Goal: Task Accomplishment & Management: Manage account settings

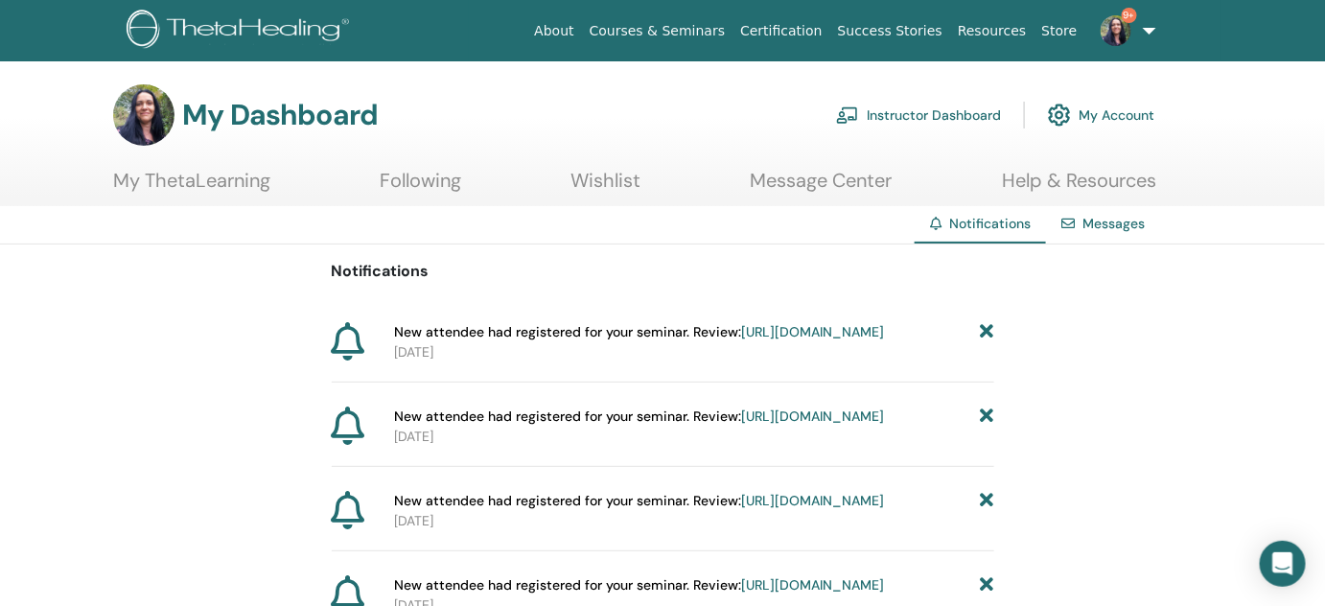
click at [932, 114] on link "Instructor Dashboard" at bounding box center [918, 115] width 165 height 42
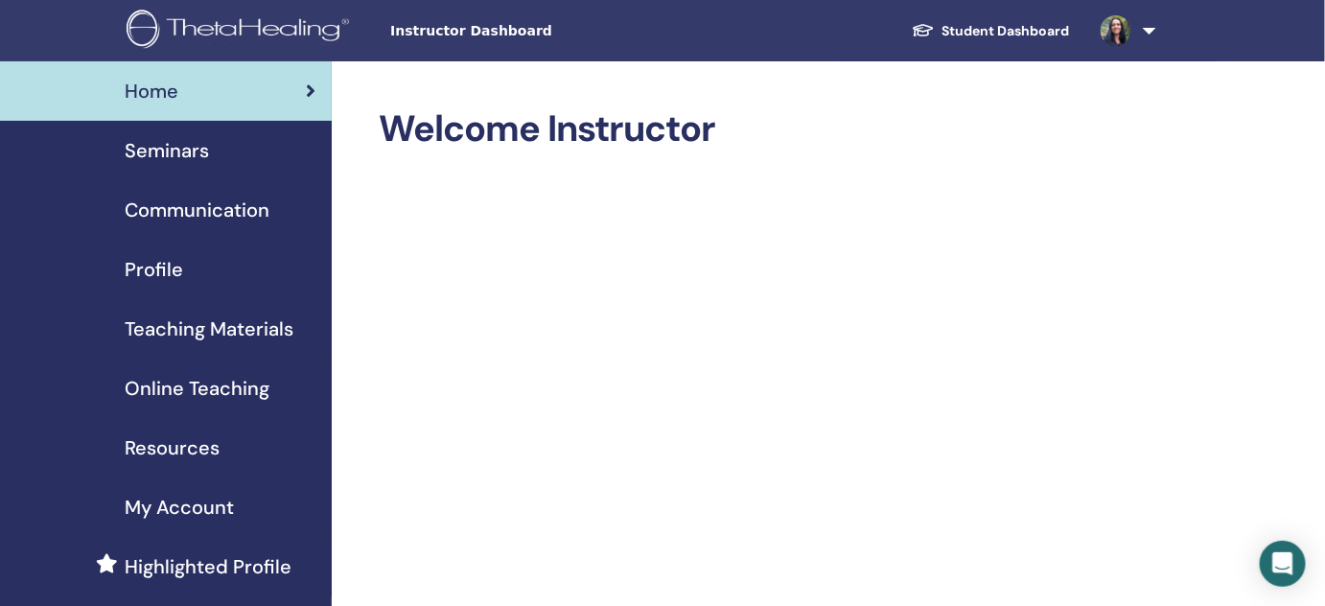
click at [183, 148] on span "Seminars" at bounding box center [167, 150] width 84 height 29
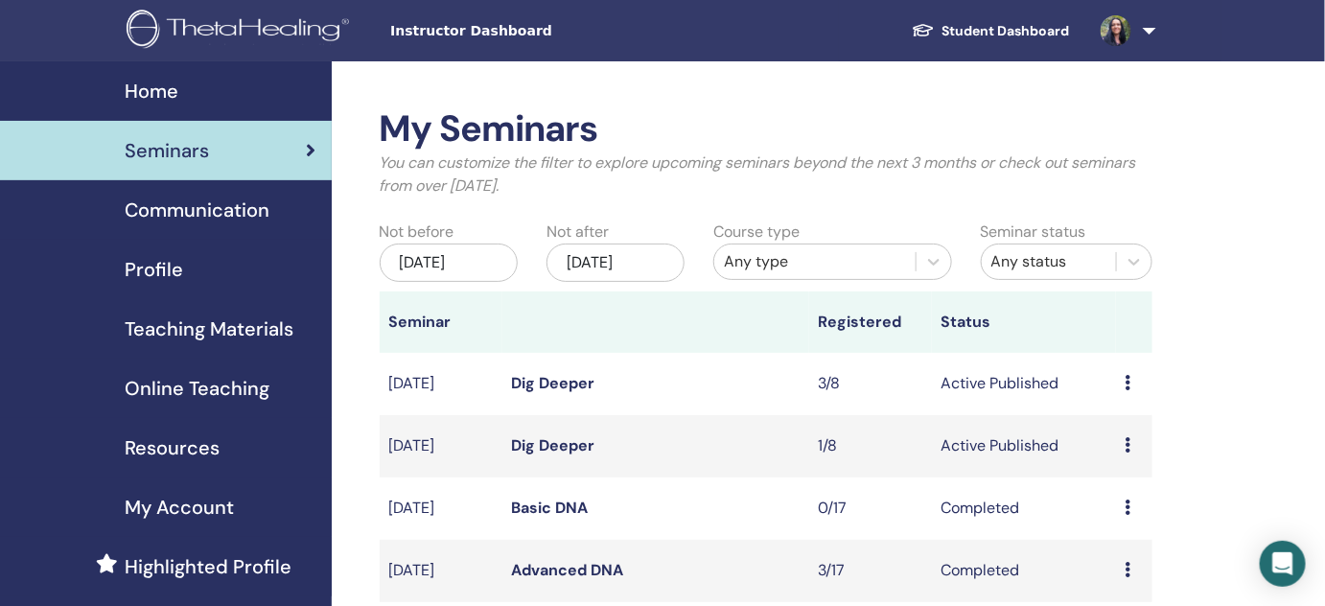
click at [1126, 382] on icon at bounding box center [1128, 382] width 6 height 15
click at [1127, 381] on icon at bounding box center [1128, 382] width 6 height 15
click at [1128, 451] on link "Attendees" at bounding box center [1128, 455] width 73 height 20
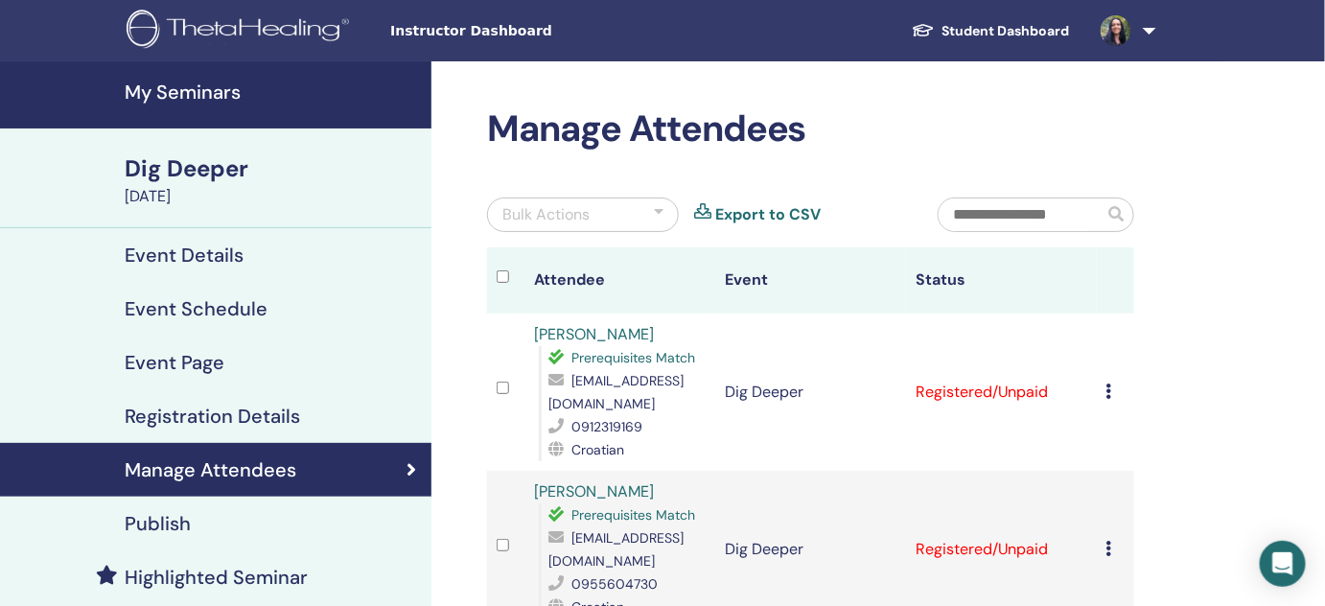
click at [1107, 388] on icon at bounding box center [1109, 390] width 6 height 15
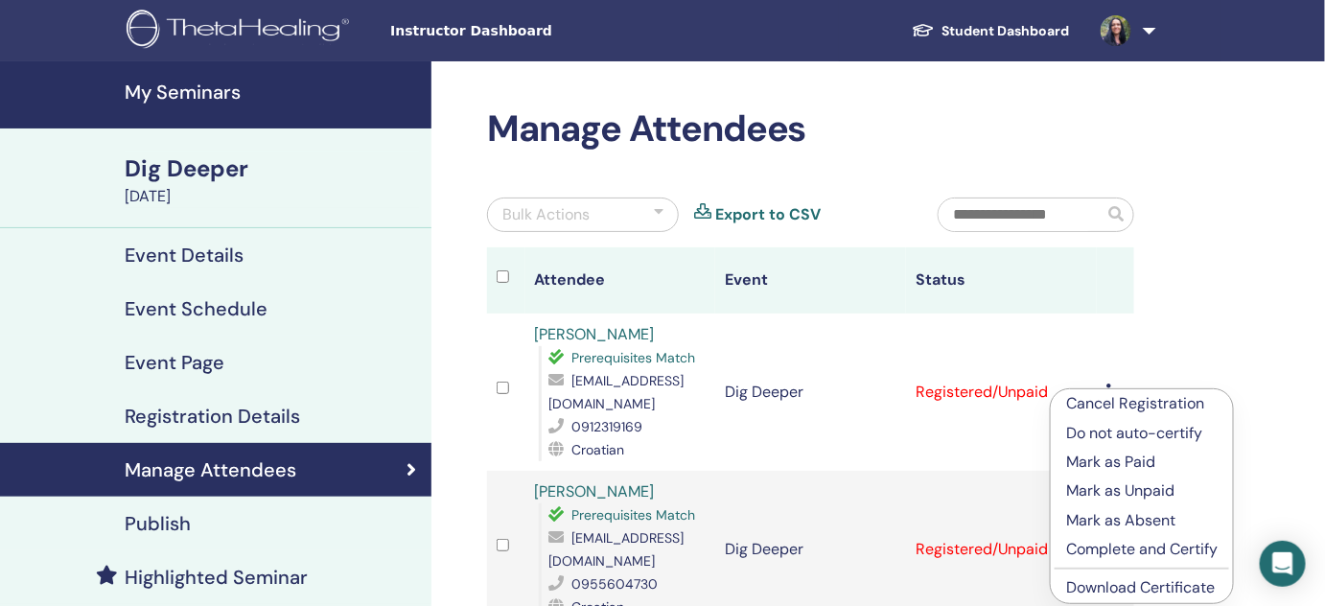
click at [1163, 585] on link "Download Certificate" at bounding box center [1140, 587] width 149 height 20
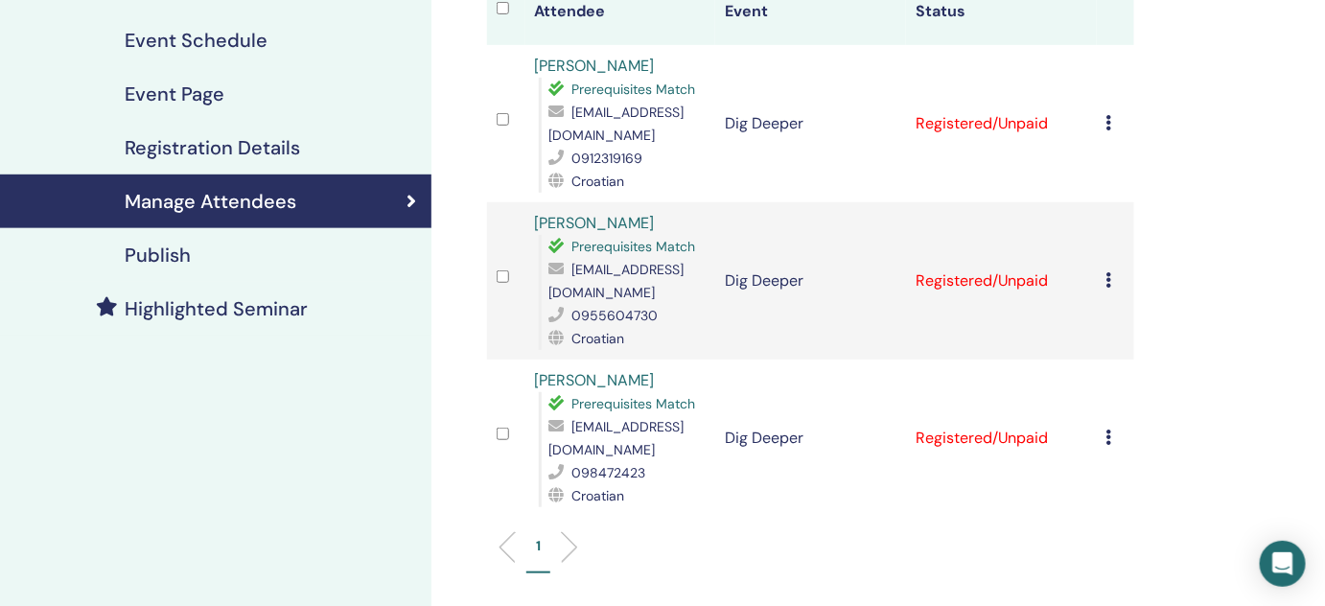
scroll to position [281, 0]
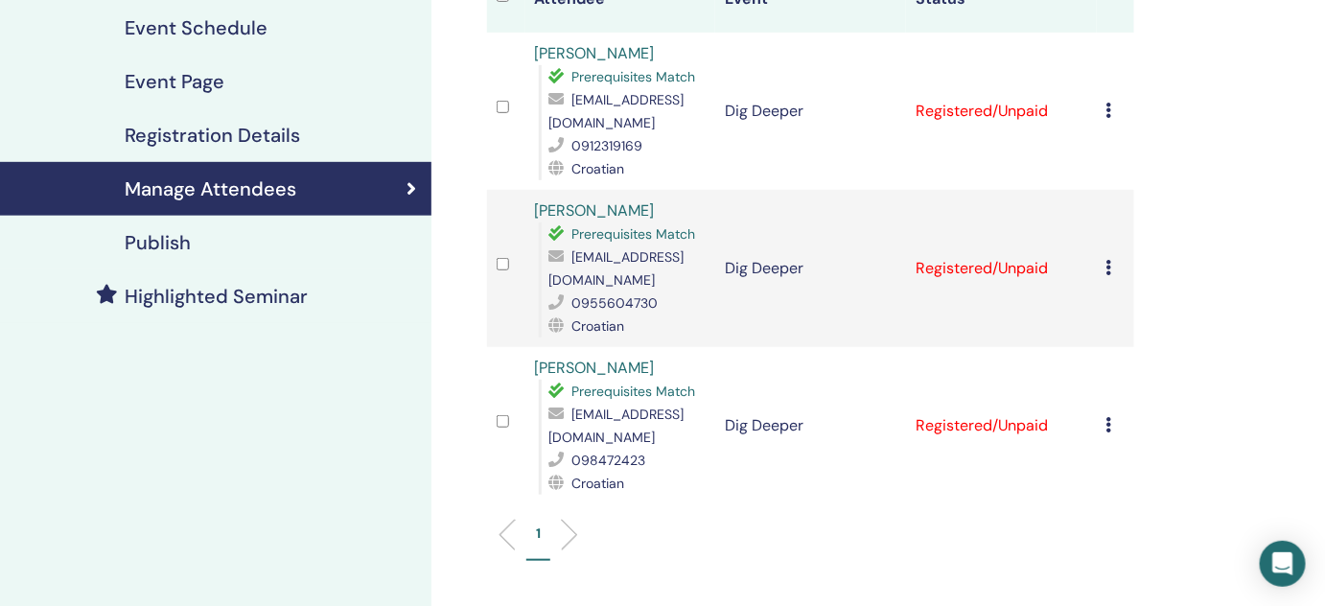
click at [1107, 268] on icon at bounding box center [1109, 267] width 6 height 15
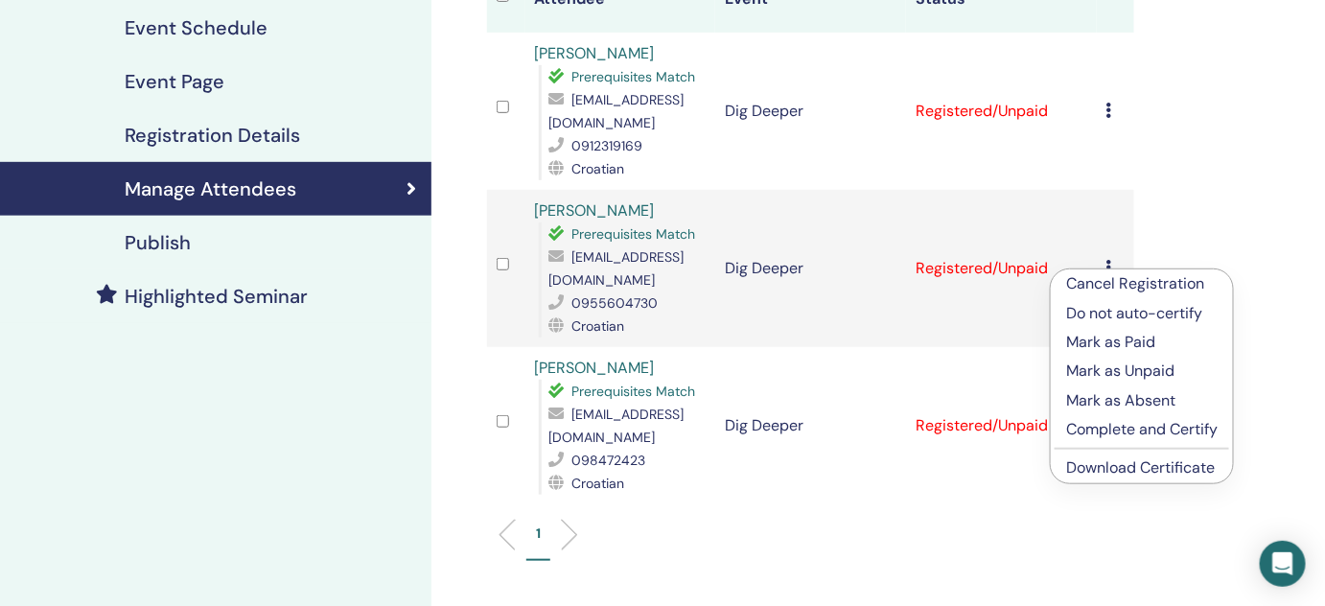
click at [1105, 465] on link "Download Certificate" at bounding box center [1140, 467] width 149 height 20
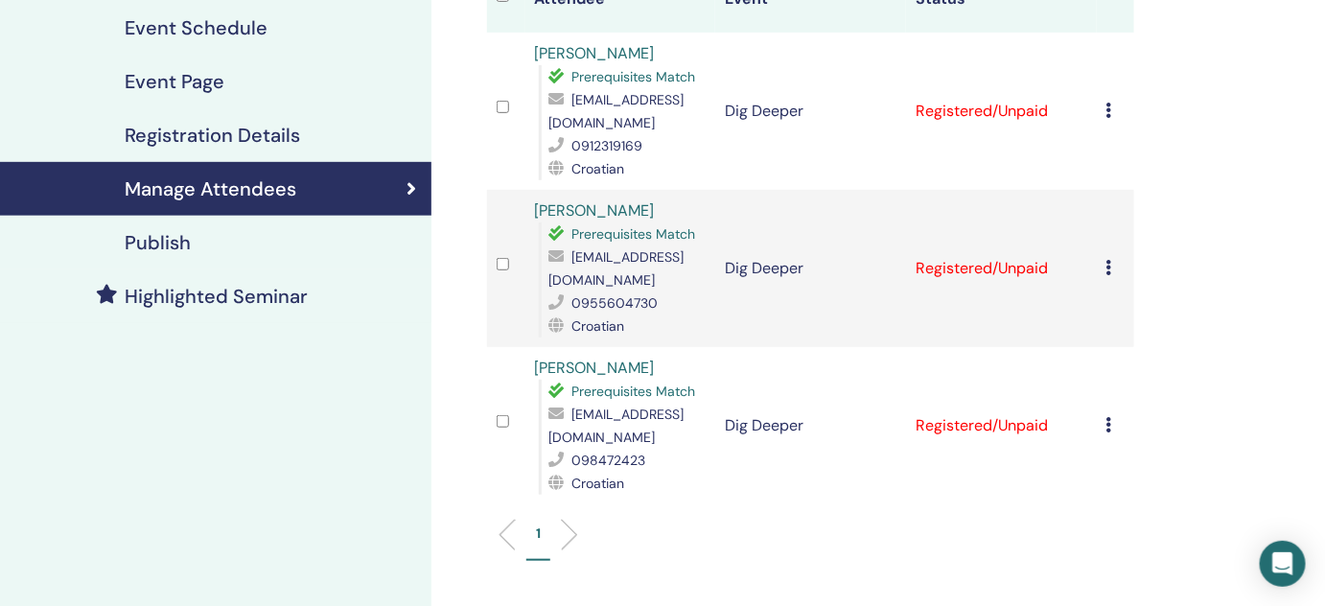
click at [1106, 421] on icon at bounding box center [1109, 424] width 6 height 15
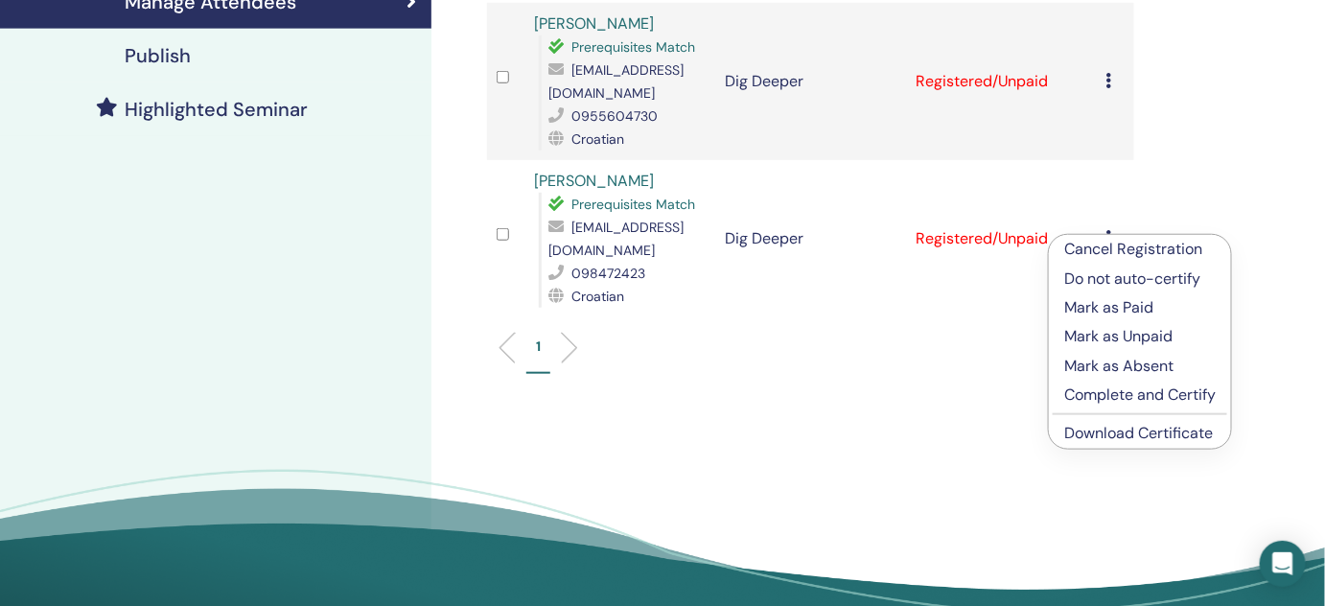
scroll to position [487, 0]
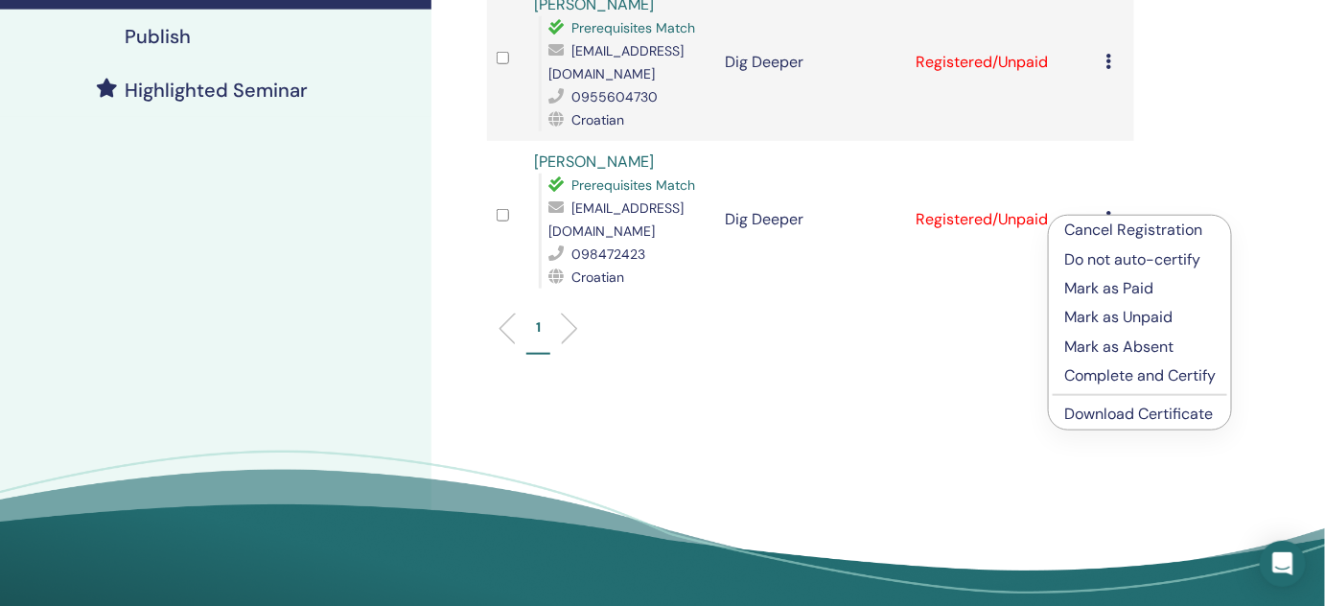
click at [1103, 415] on link "Download Certificate" at bounding box center [1138, 413] width 149 height 20
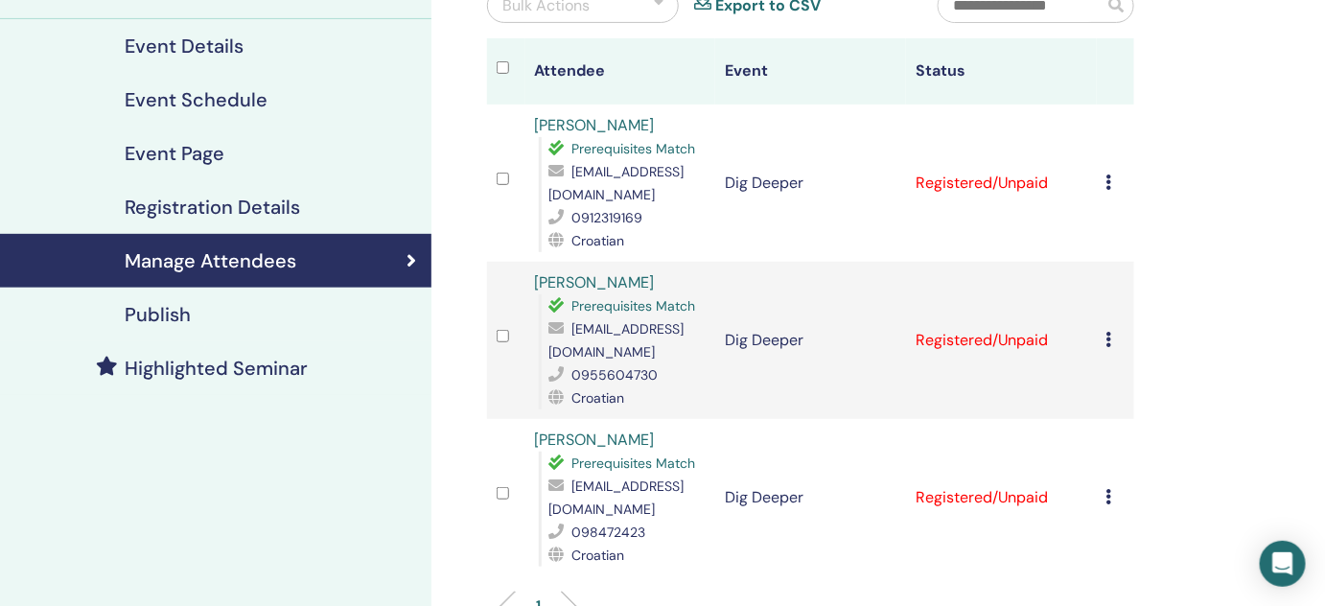
scroll to position [0, 0]
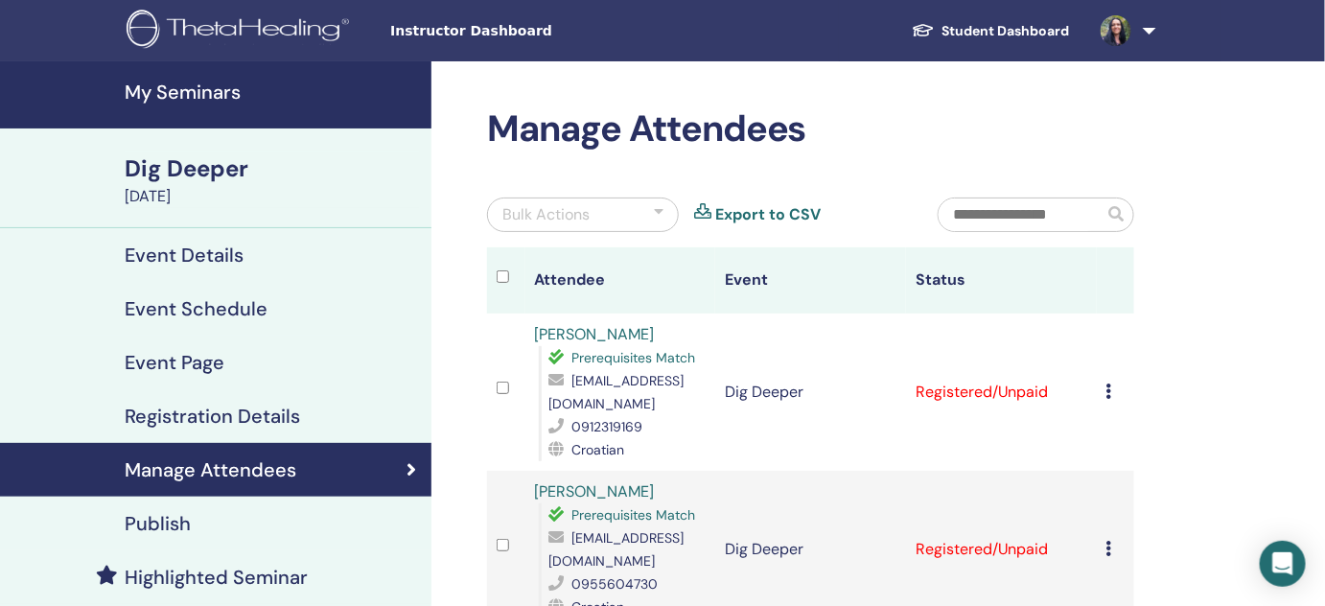
click at [1127, 160] on div "Manage Attendees Bulk Actions Export to CSV Attendee Event Status Natalija Domj…" at bounding box center [810, 483] width 670 height 753
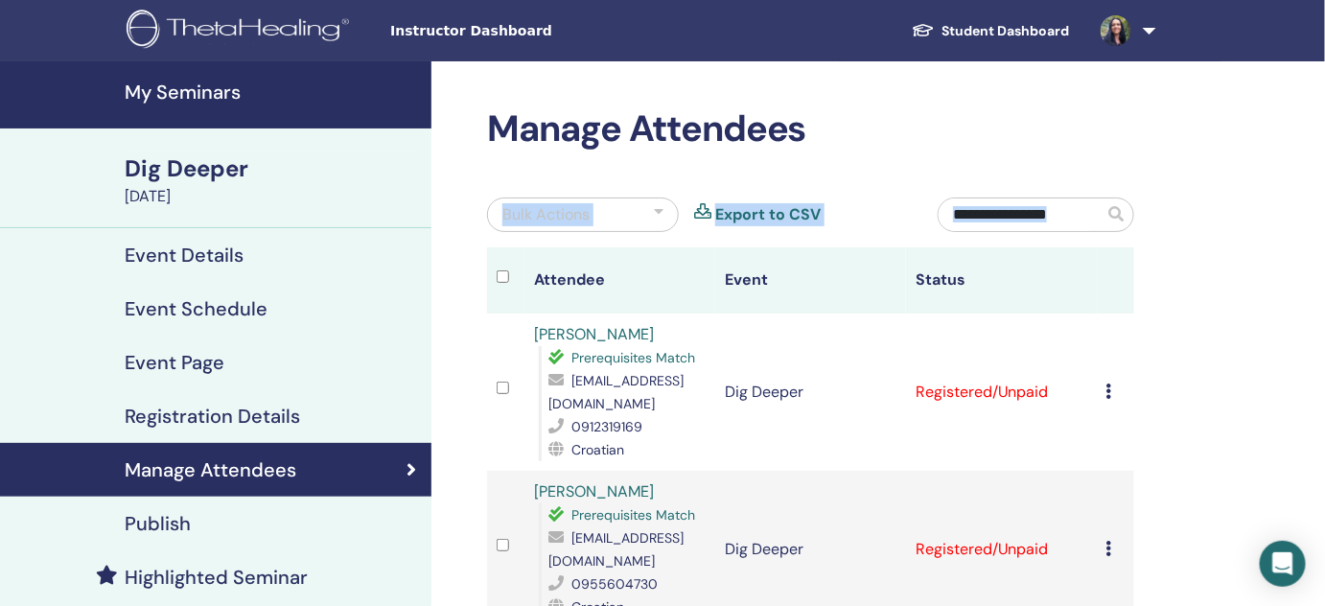
click at [1127, 160] on div "Manage Attendees Bulk Actions Export to CSV Attendee Event Status Natalija Domj…" at bounding box center [810, 483] width 670 height 753
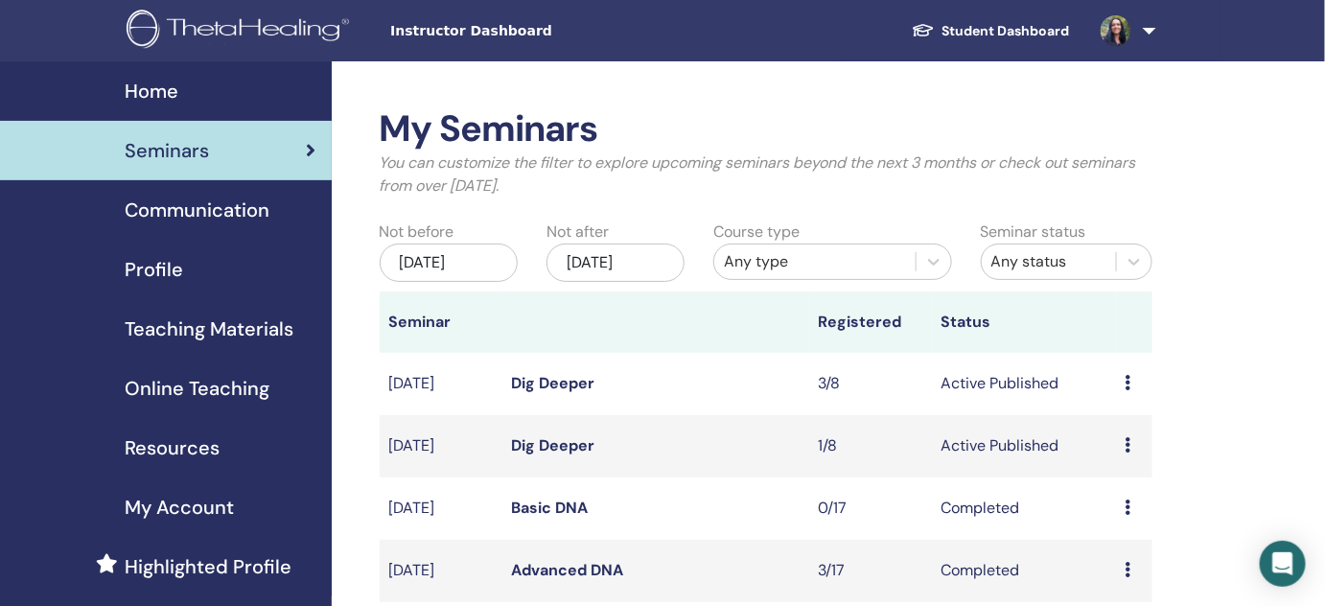
click at [1130, 443] on icon at bounding box center [1128, 444] width 6 height 15
click at [1149, 514] on link "Attendees" at bounding box center [1131, 516] width 73 height 20
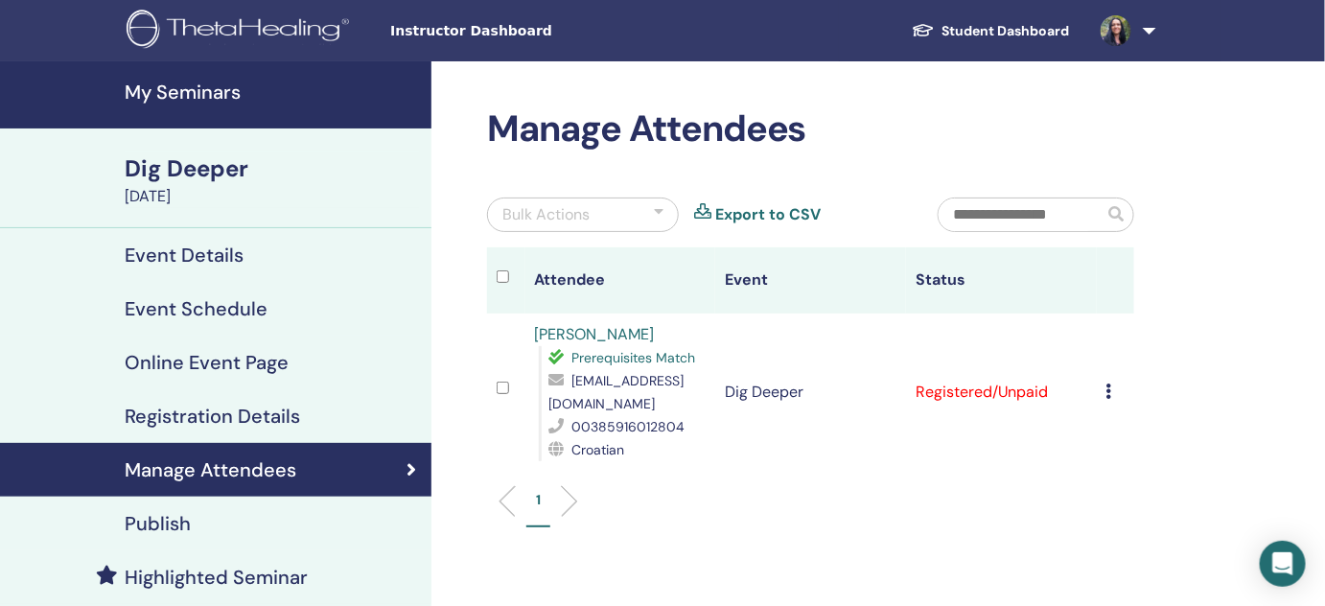
click at [1106, 387] on icon at bounding box center [1109, 390] width 6 height 15
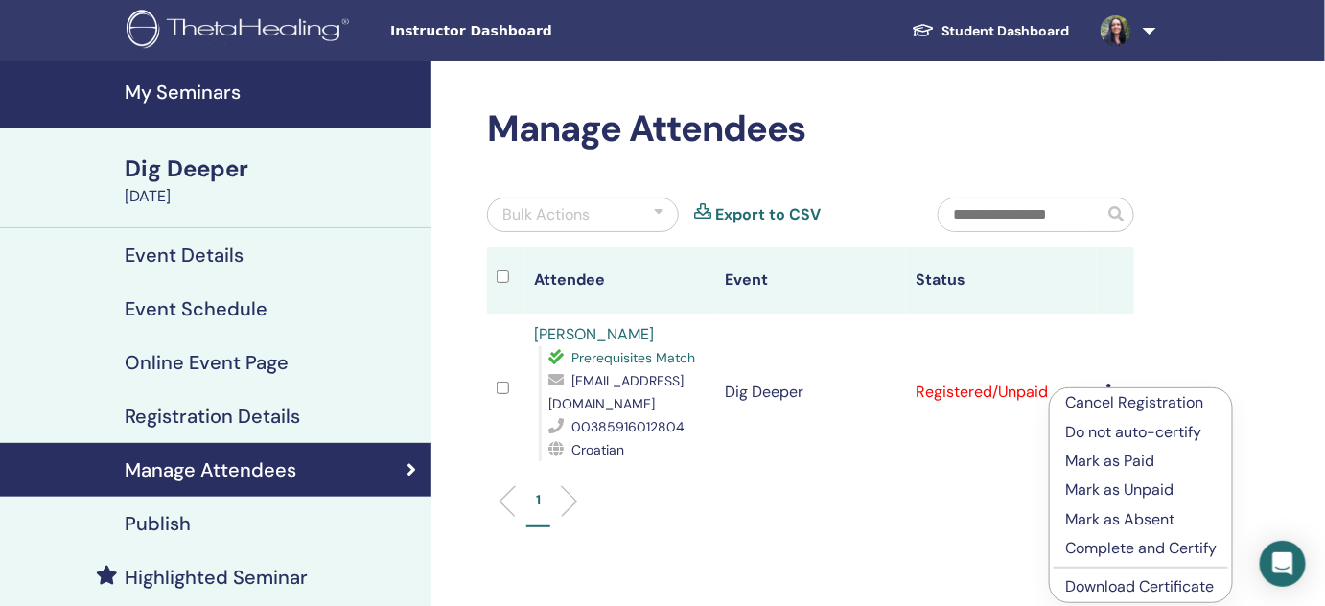
click at [1168, 583] on link "Download Certificate" at bounding box center [1139, 586] width 149 height 20
